Goal: Information Seeking & Learning: Learn about a topic

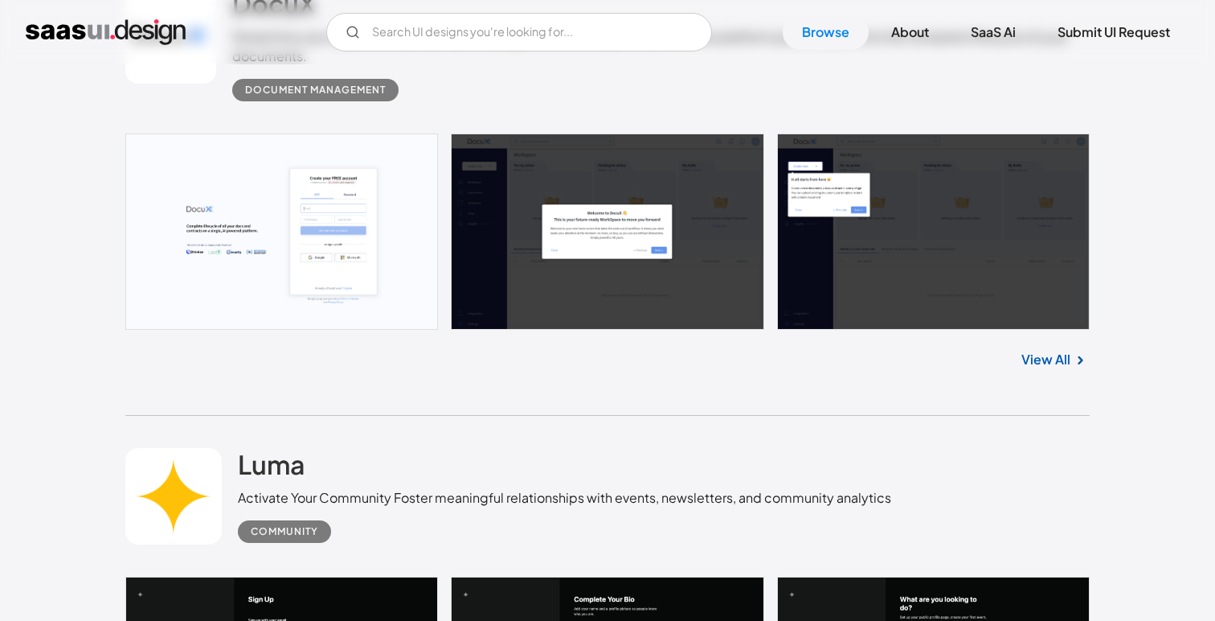
scroll to position [902, 0]
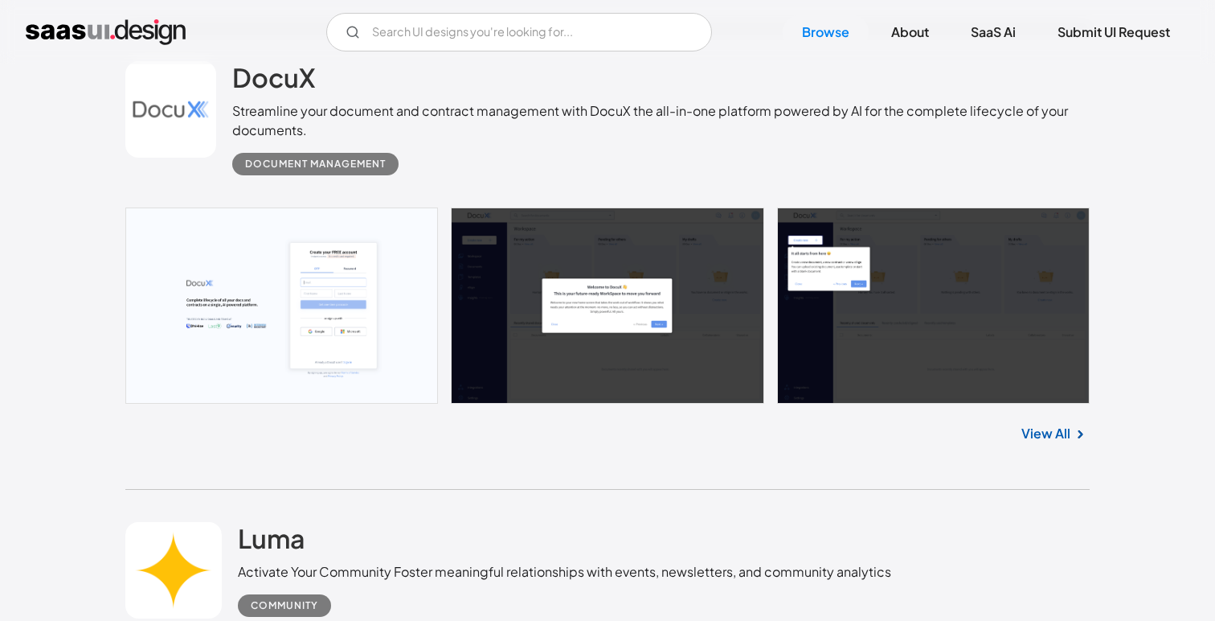
click at [706, 427] on div "View All" at bounding box center [607, 429] width 965 height 53
click at [813, 301] on link at bounding box center [607, 305] width 965 height 196
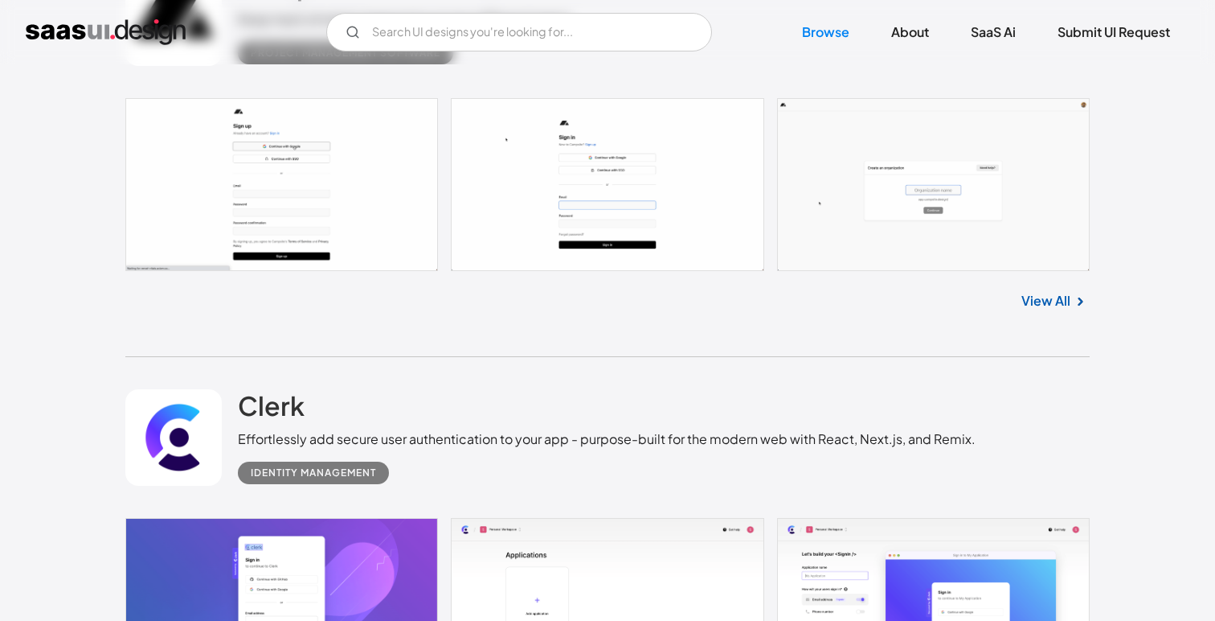
scroll to position [3111, 0]
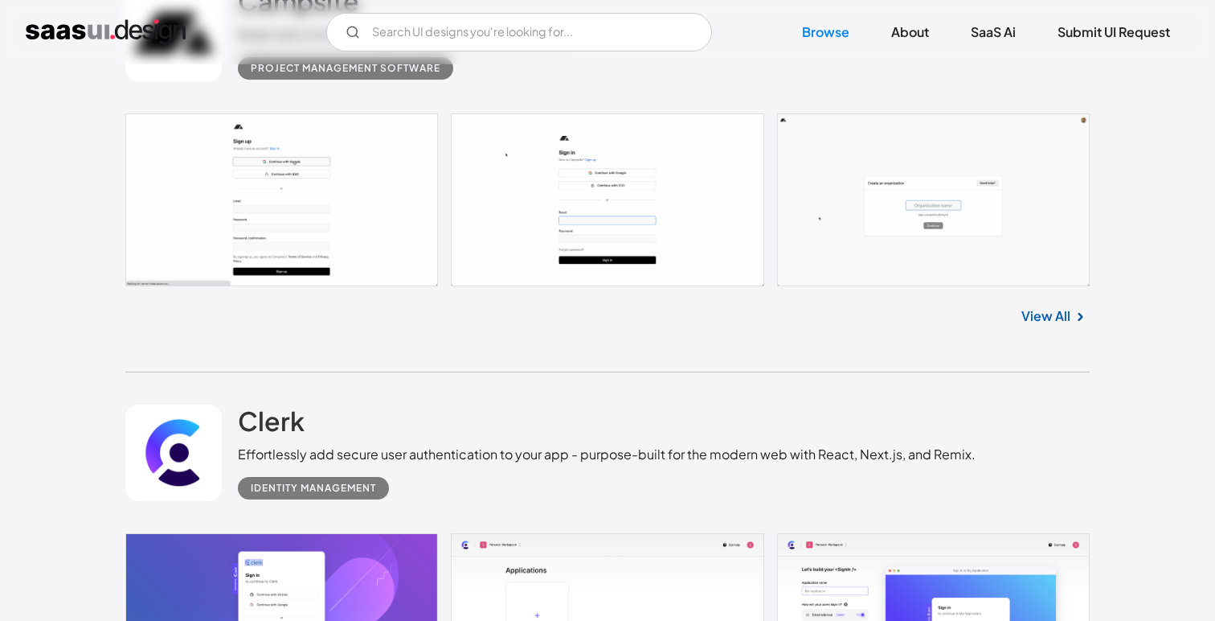
click at [843, 248] on link at bounding box center [607, 200] width 965 height 174
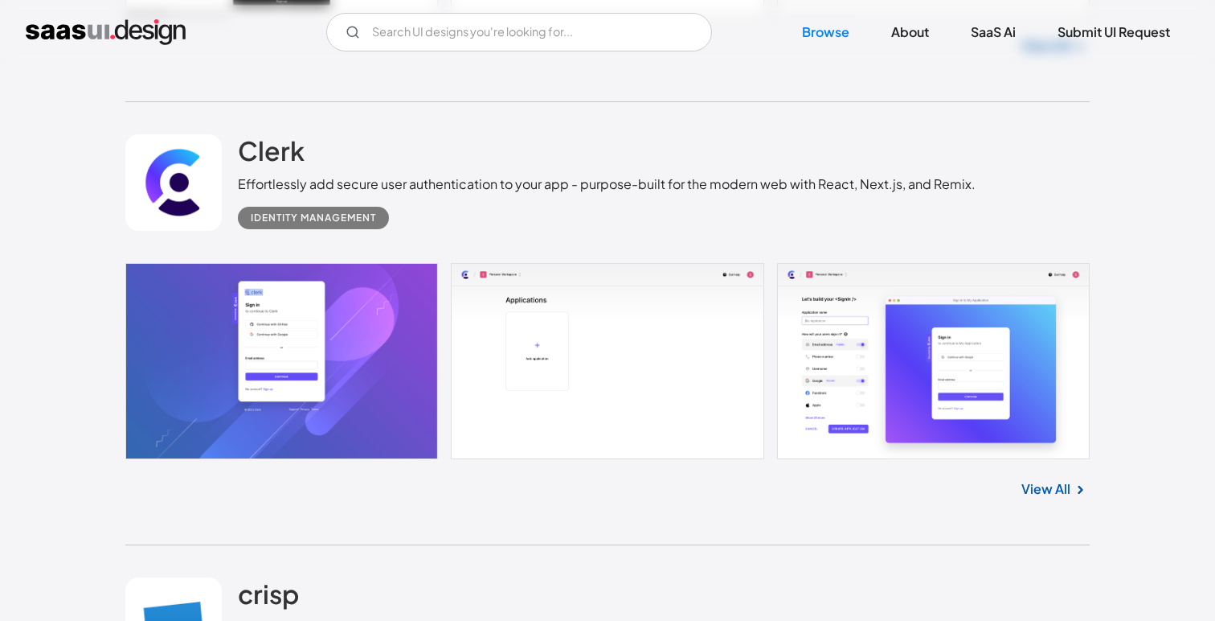
scroll to position [3468, 0]
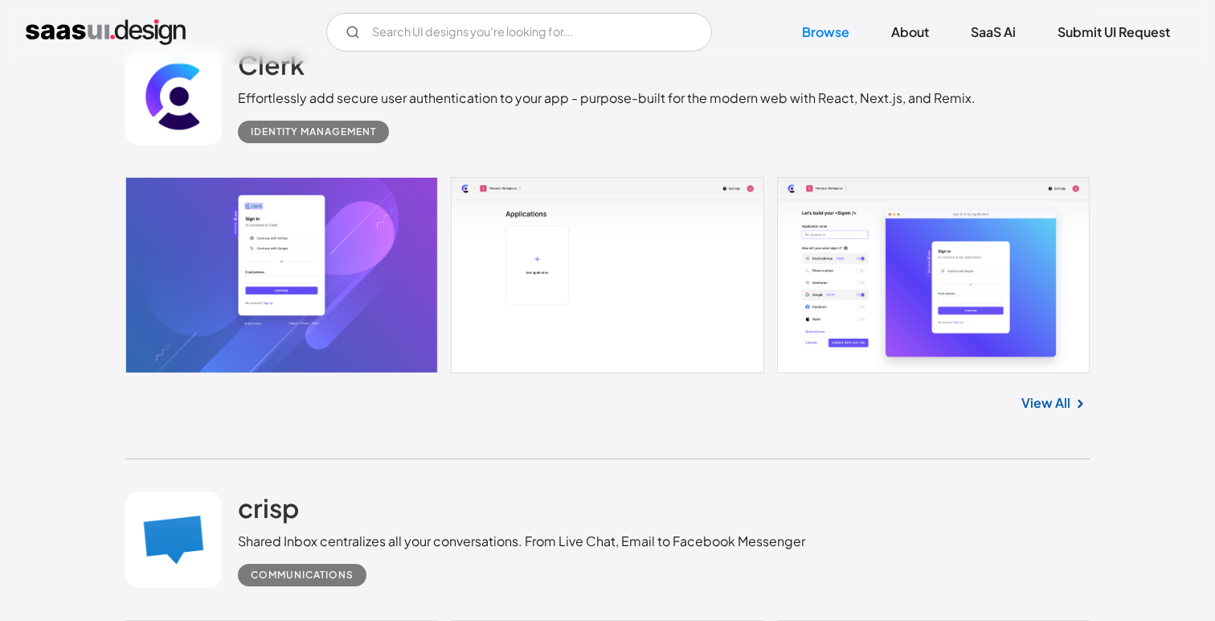
click at [841, 249] on link at bounding box center [607, 275] width 965 height 196
click at [855, 320] on link at bounding box center [607, 275] width 965 height 196
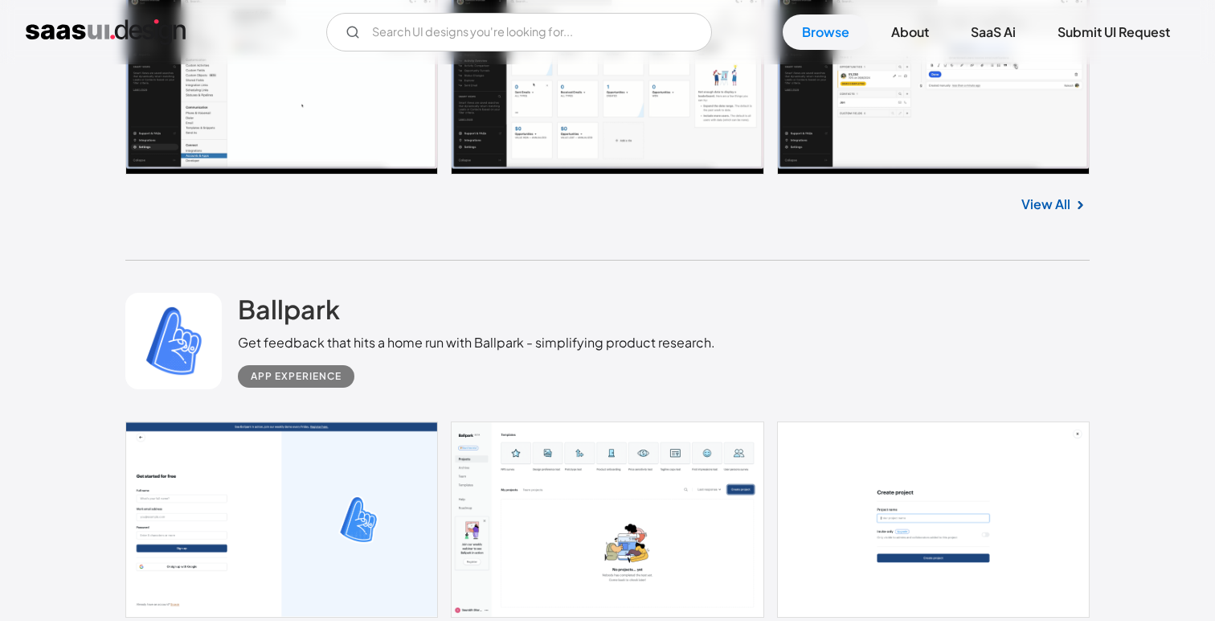
scroll to position [8867, 0]
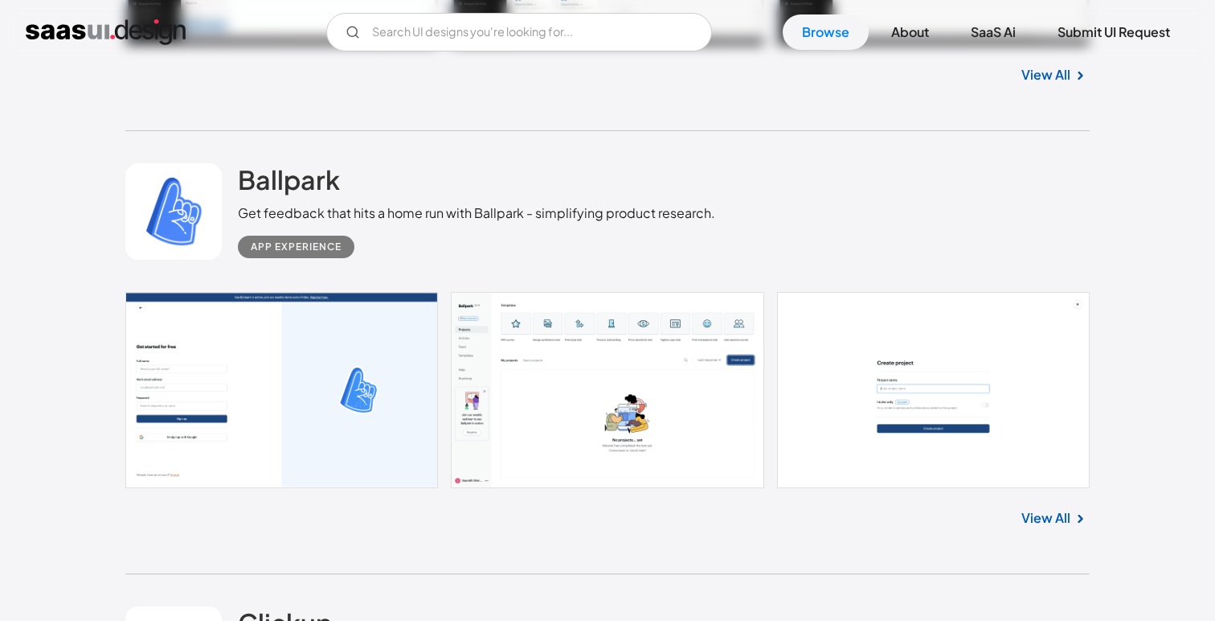
click at [847, 432] on link at bounding box center [607, 390] width 965 height 196
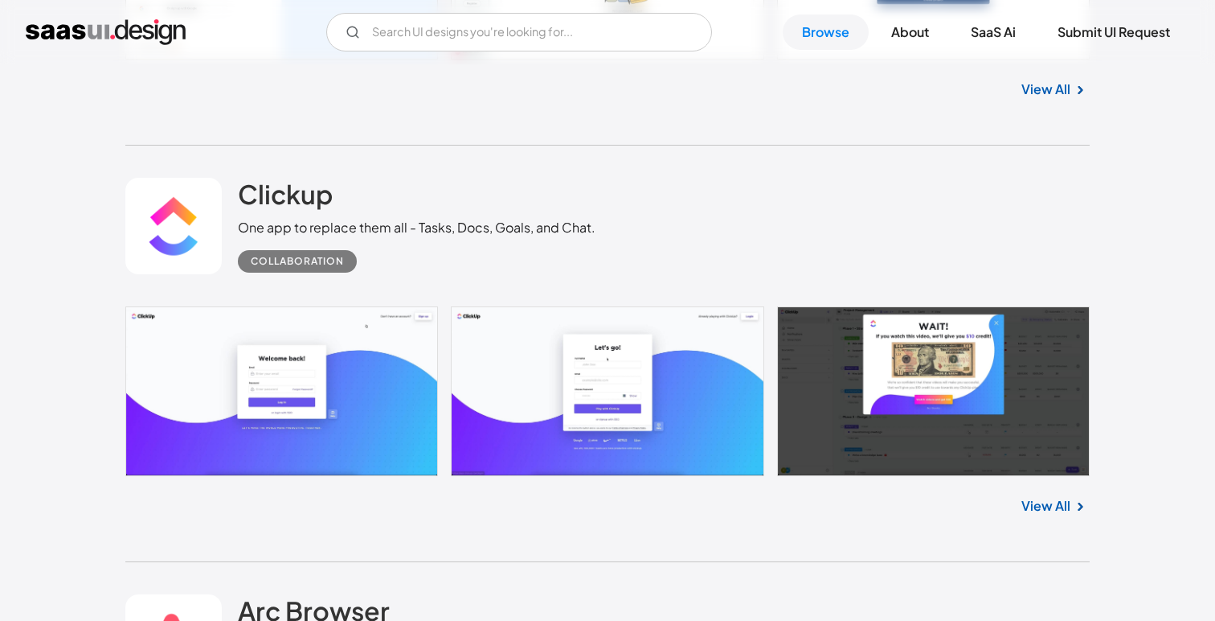
scroll to position [9534, 0]
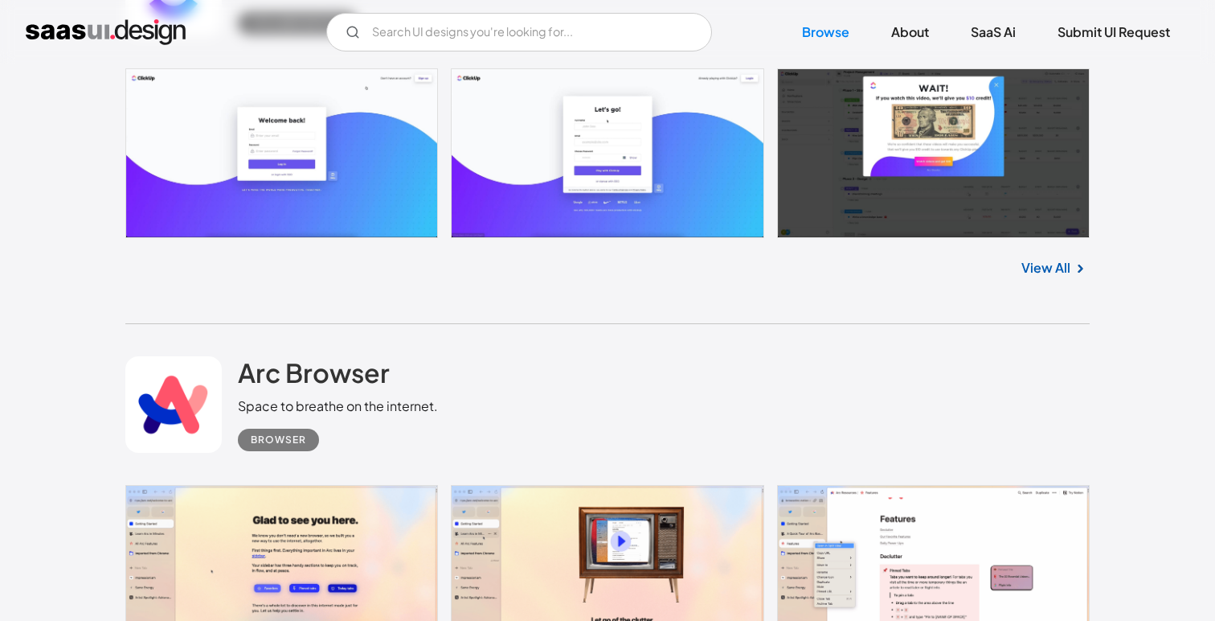
click at [871, 150] on link at bounding box center [607, 153] width 965 height 170
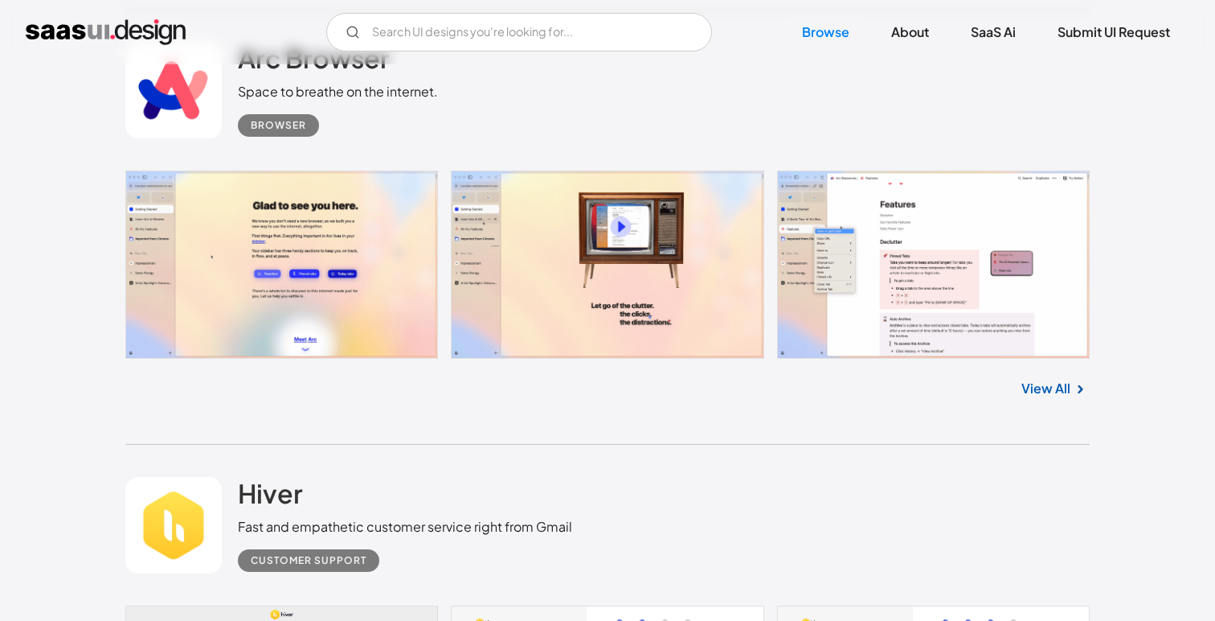
scroll to position [10154, 0]
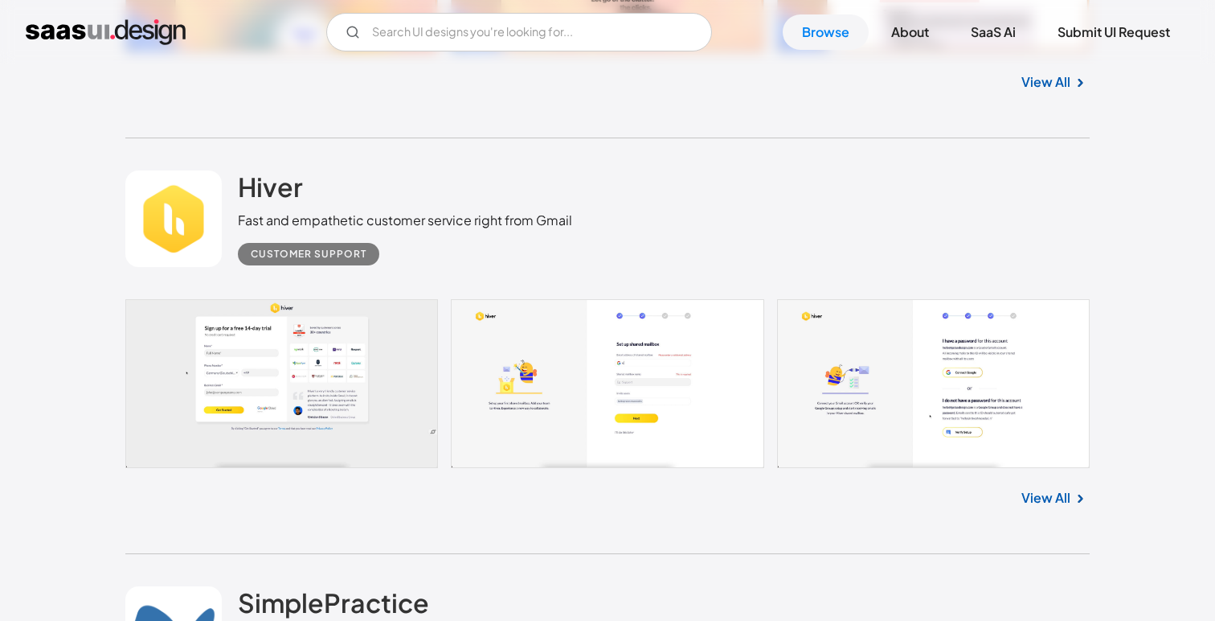
click at [860, 428] on link at bounding box center [607, 383] width 965 height 169
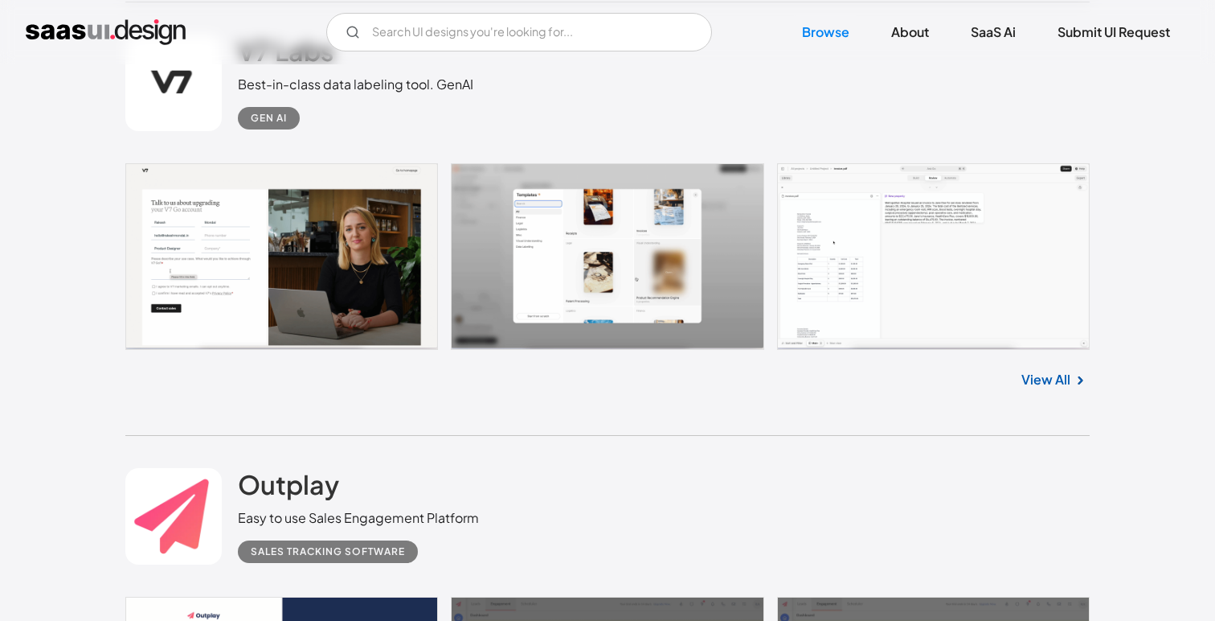
scroll to position [11117, 0]
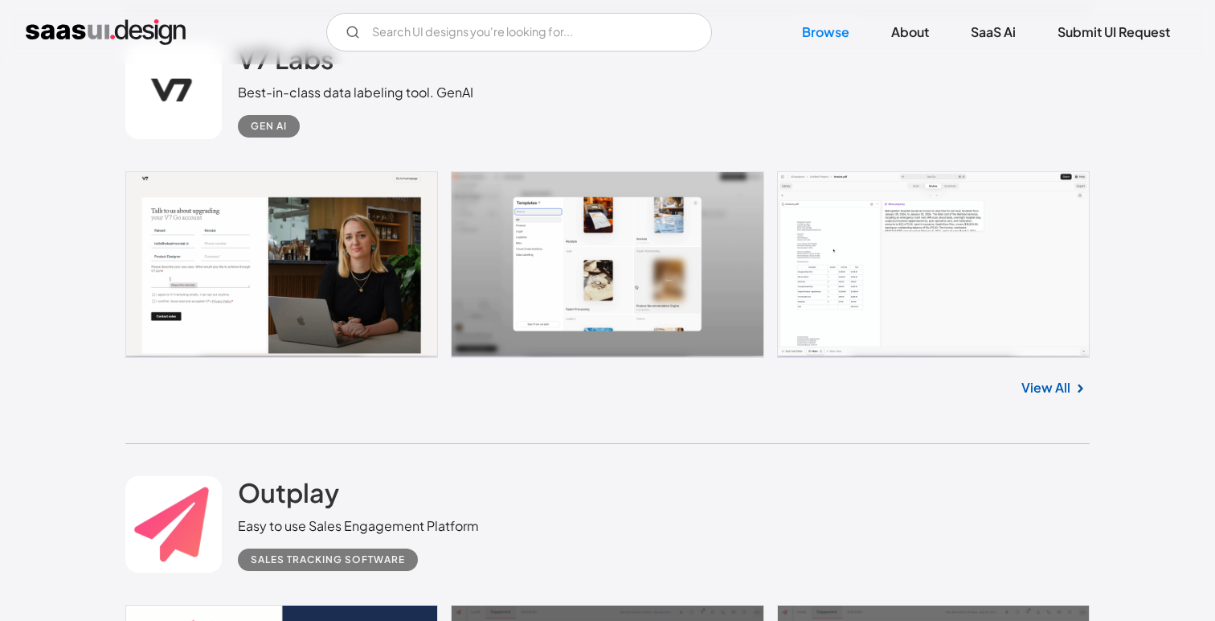
click at [645, 240] on link at bounding box center [607, 264] width 965 height 186
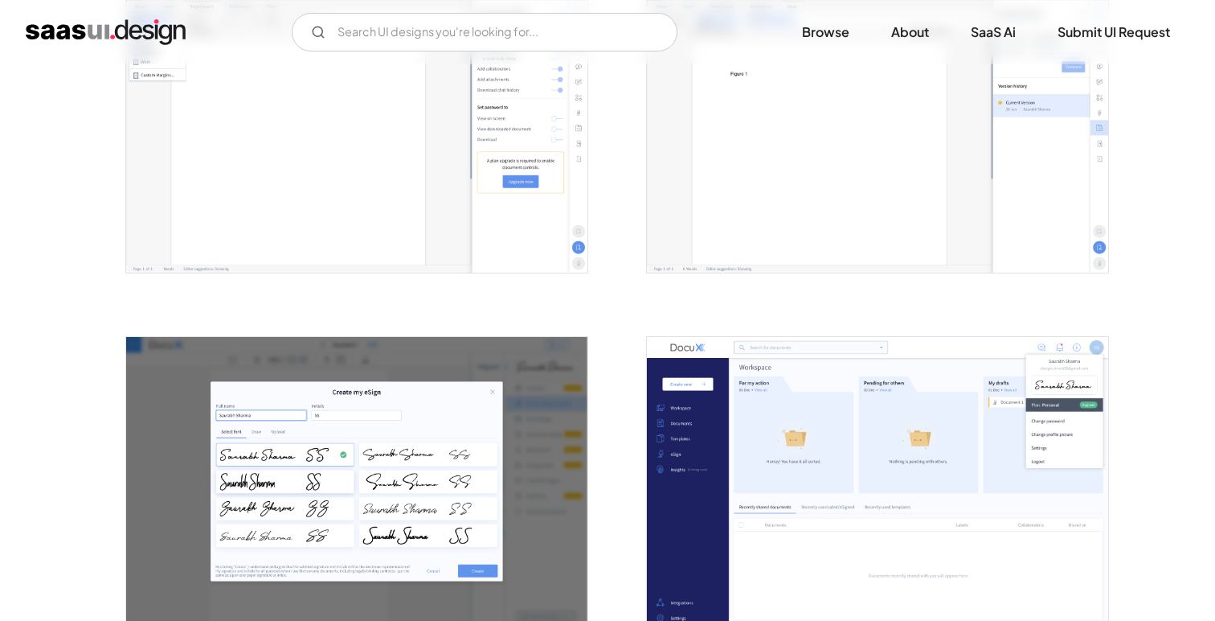
scroll to position [1559, 0]
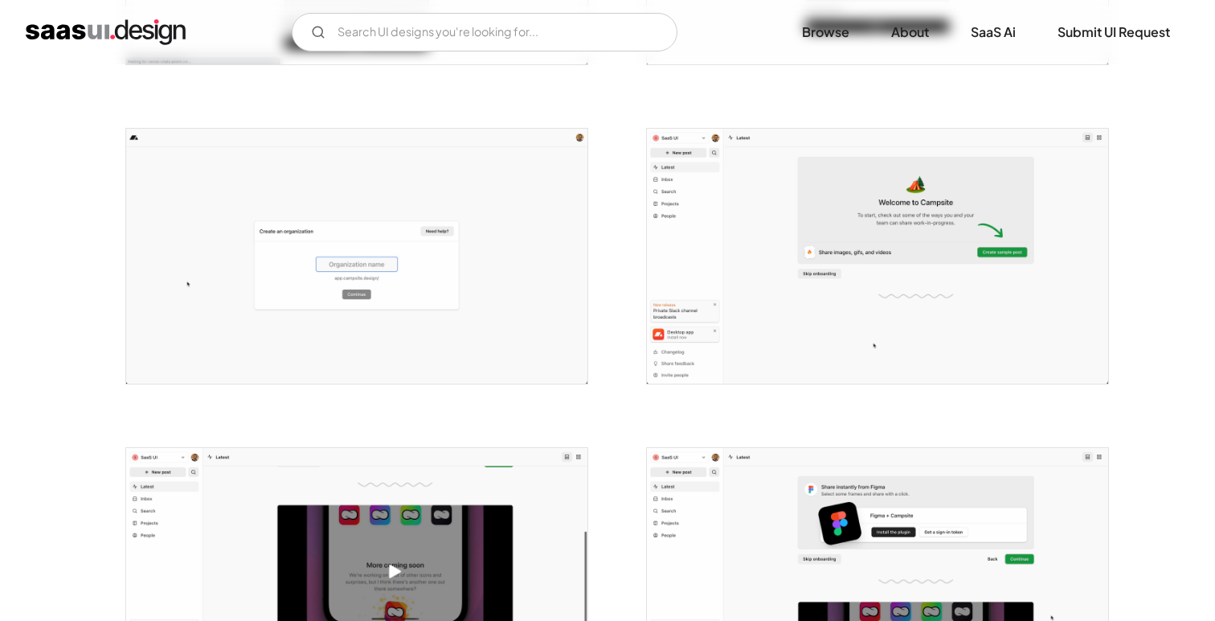
scroll to position [1099, 0]
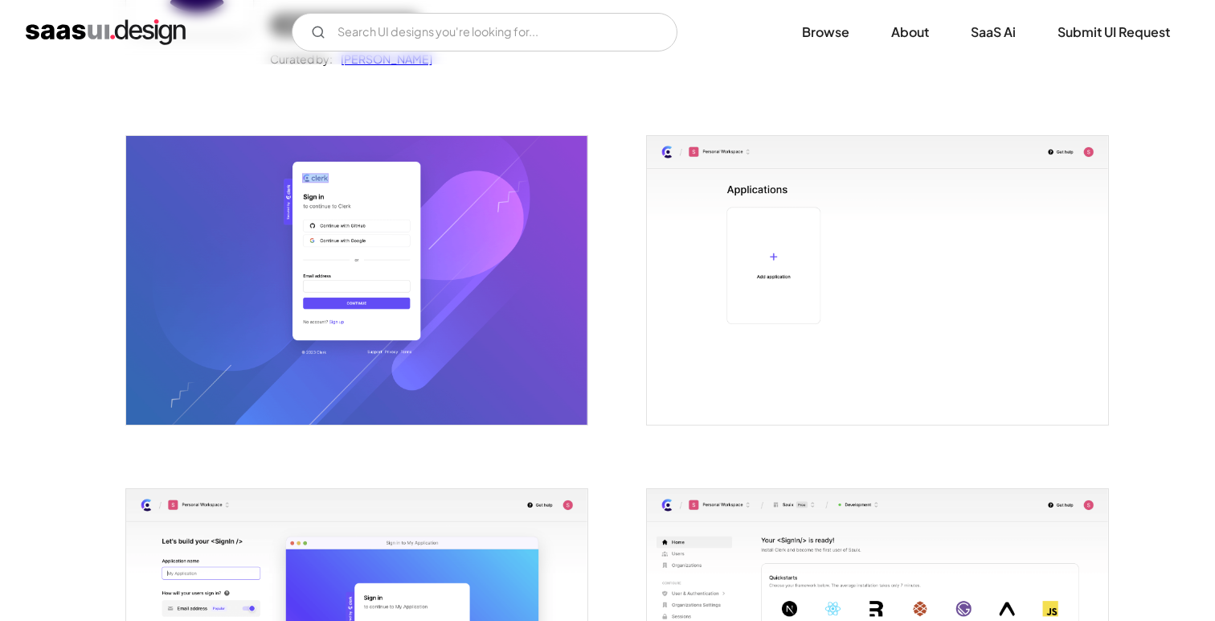
scroll to position [234, 0]
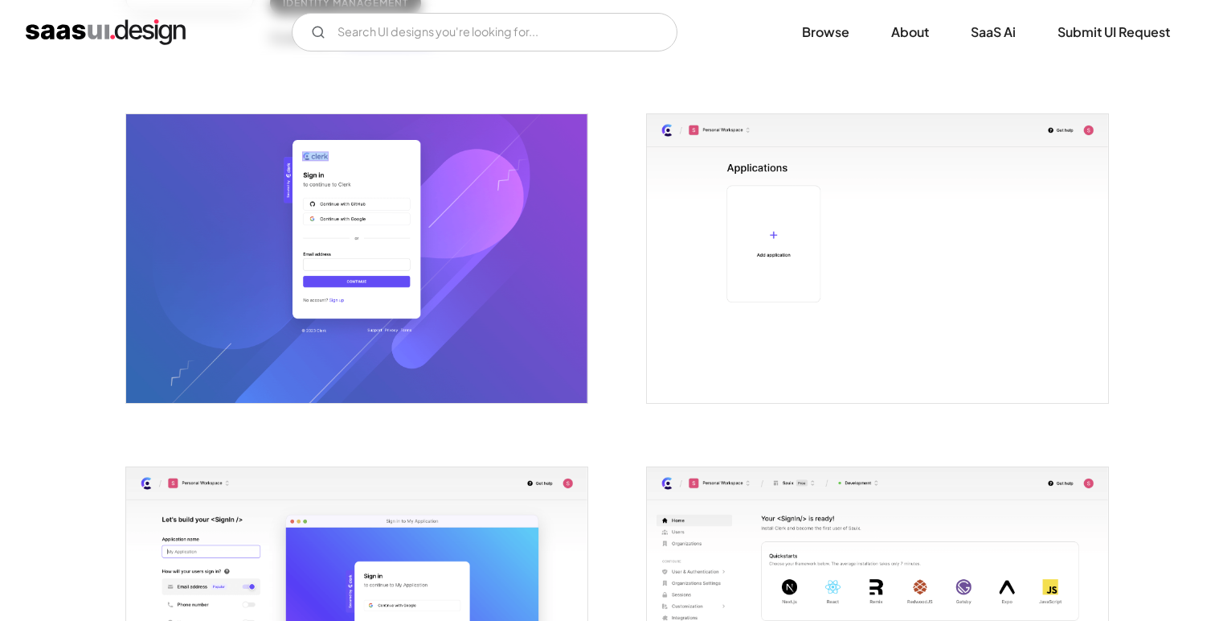
scroll to position [266, 0]
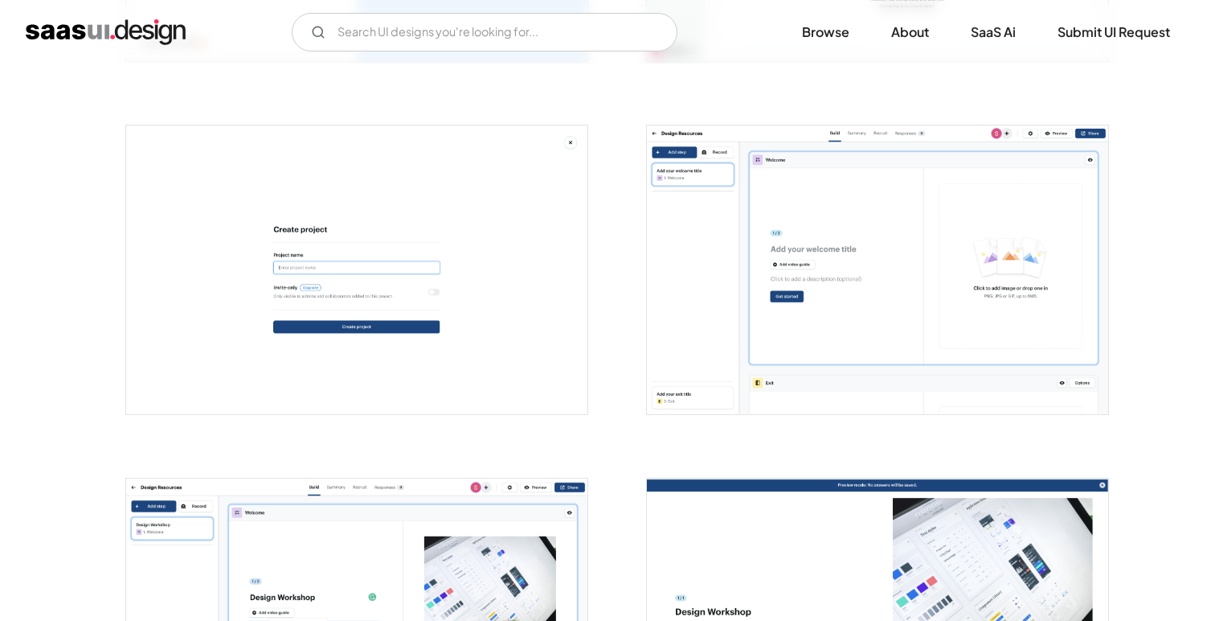
scroll to position [639, 0]
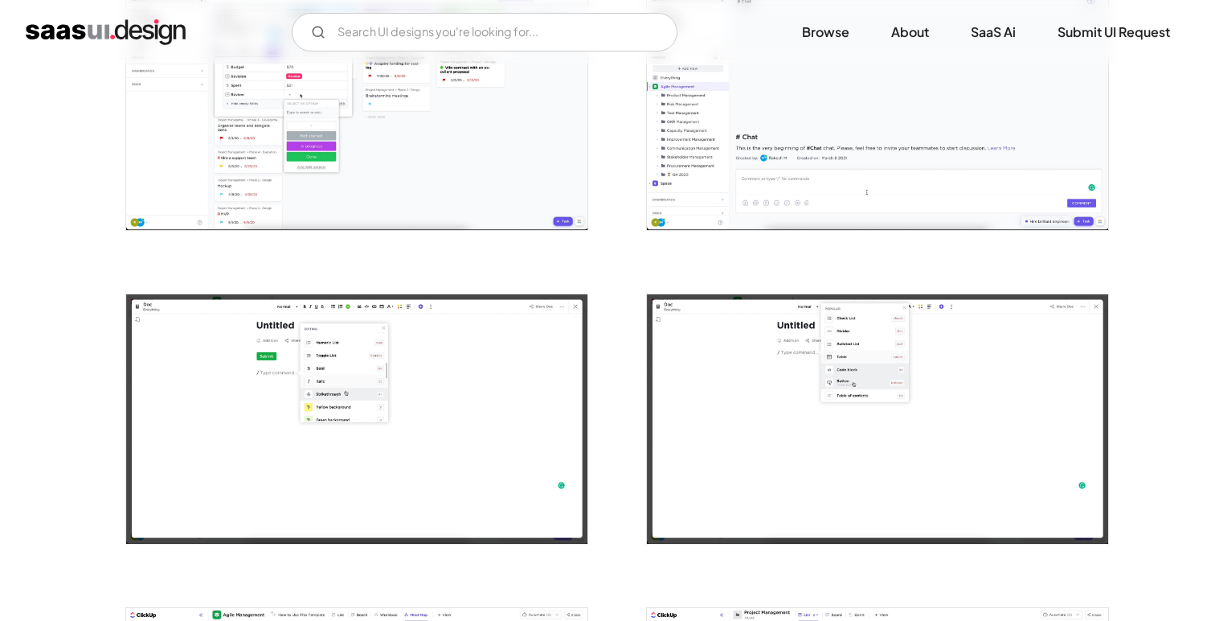
scroll to position [1653, 0]
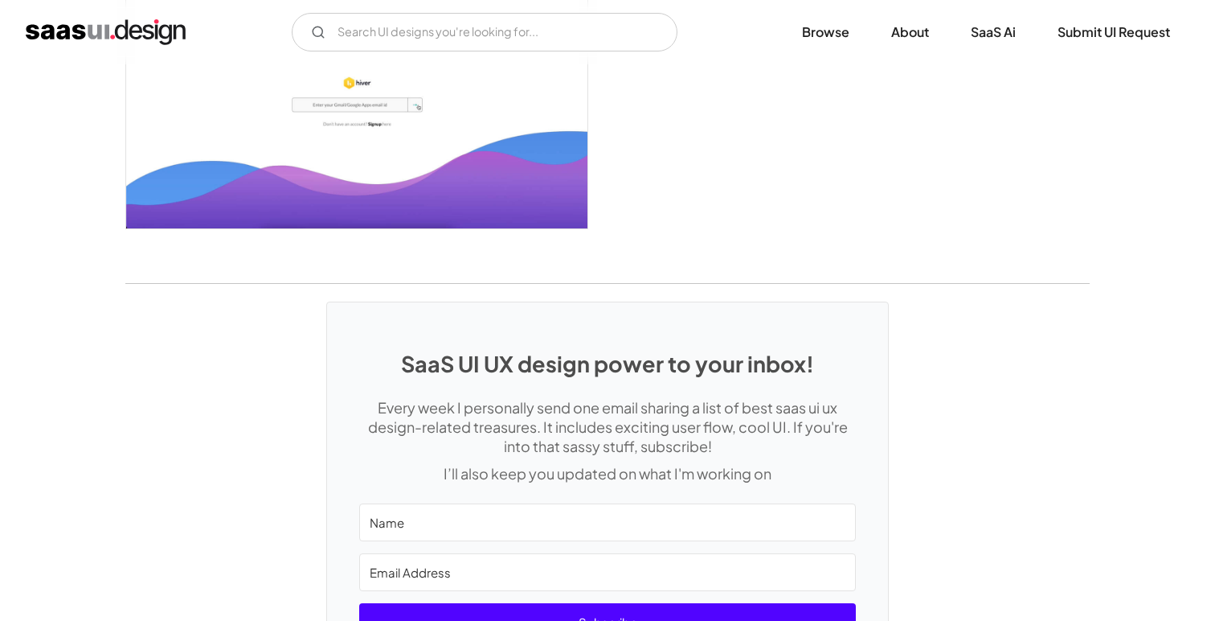
scroll to position [4021, 0]
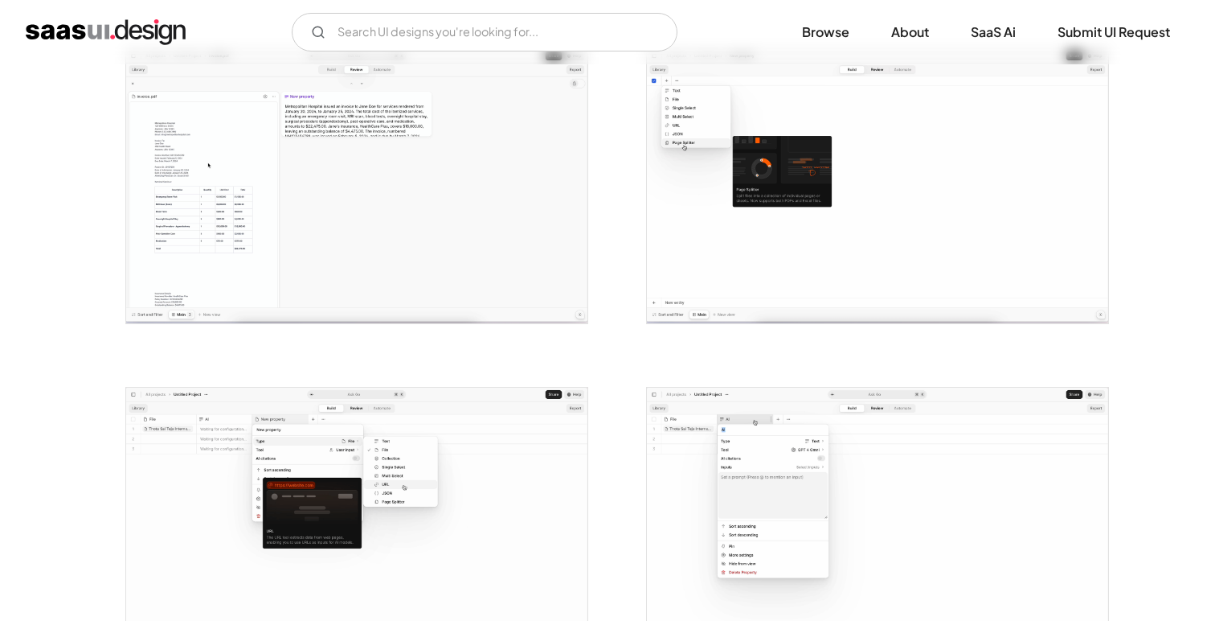
scroll to position [1072, 0]
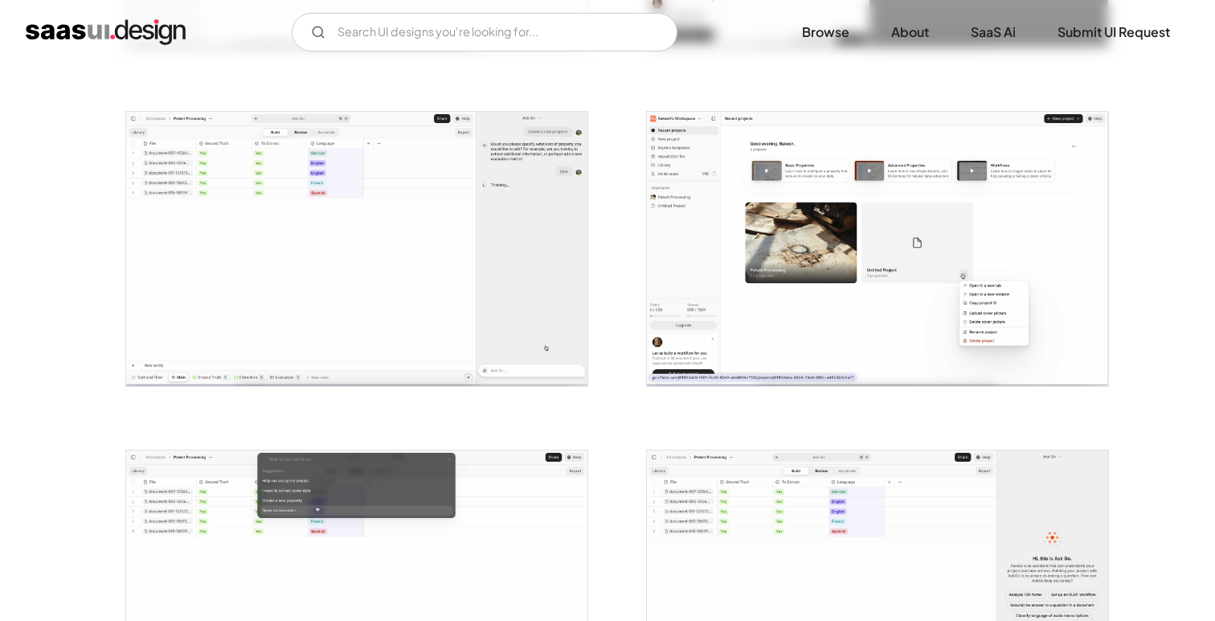
scroll to position [2333, 0]
